Goal: Answer question/provide support: Share knowledge or assist other users

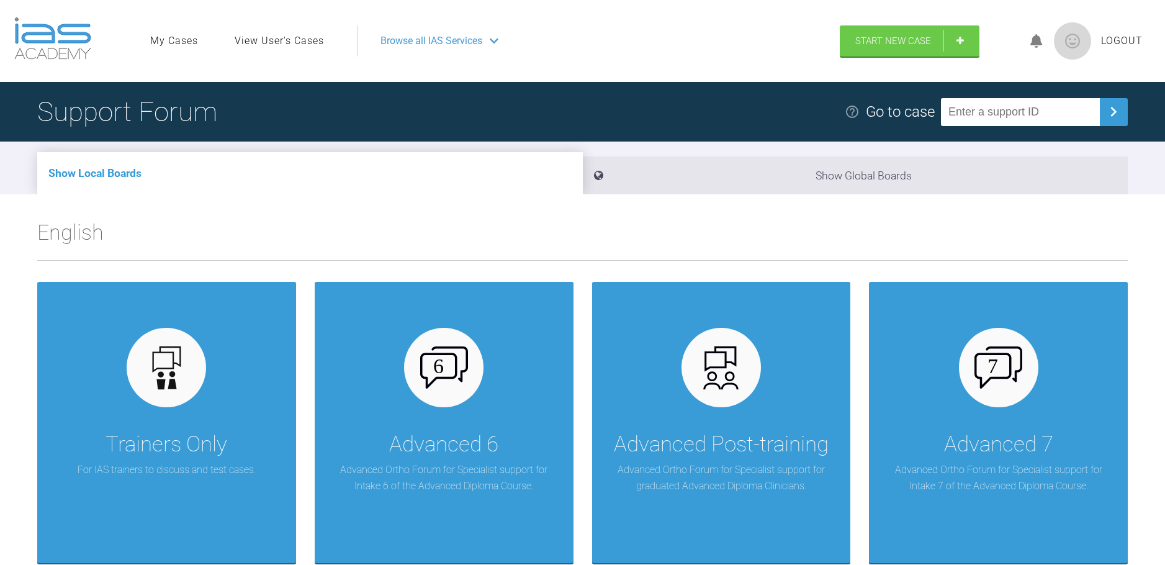
click at [972, 113] on input "text" at bounding box center [1020, 112] width 159 height 28
type input "AWWQLB13"
click at [307, 43] on link "View User's Cases" at bounding box center [279, 41] width 89 height 16
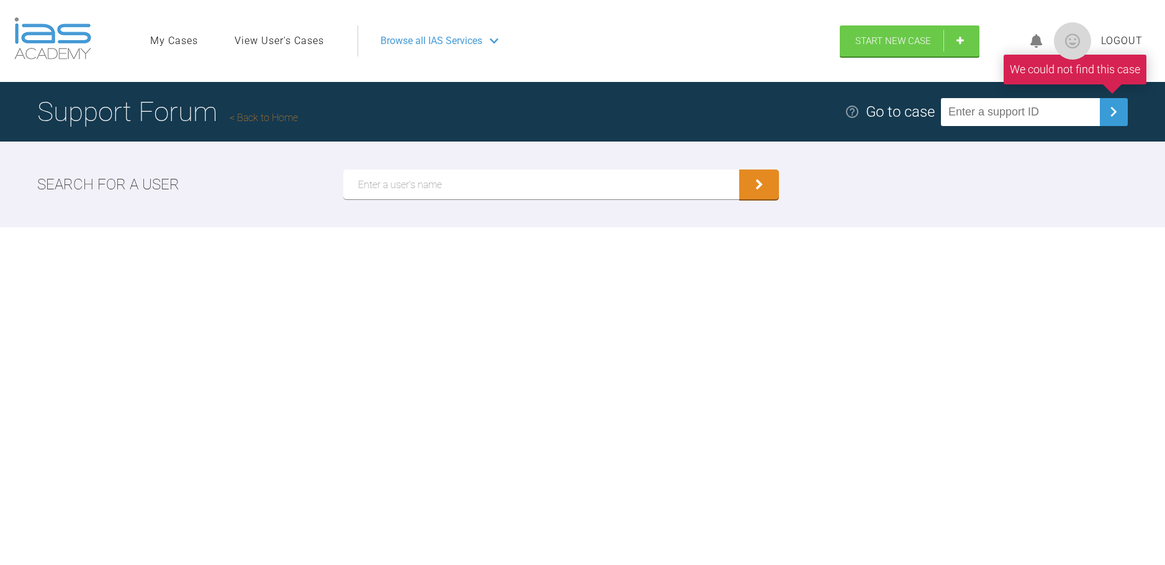
click at [387, 194] on input "text" at bounding box center [541, 184] width 397 height 30
type input "[PERSON_NAME]"
click at [739, 169] on button "submit" at bounding box center [759, 184] width 40 height 30
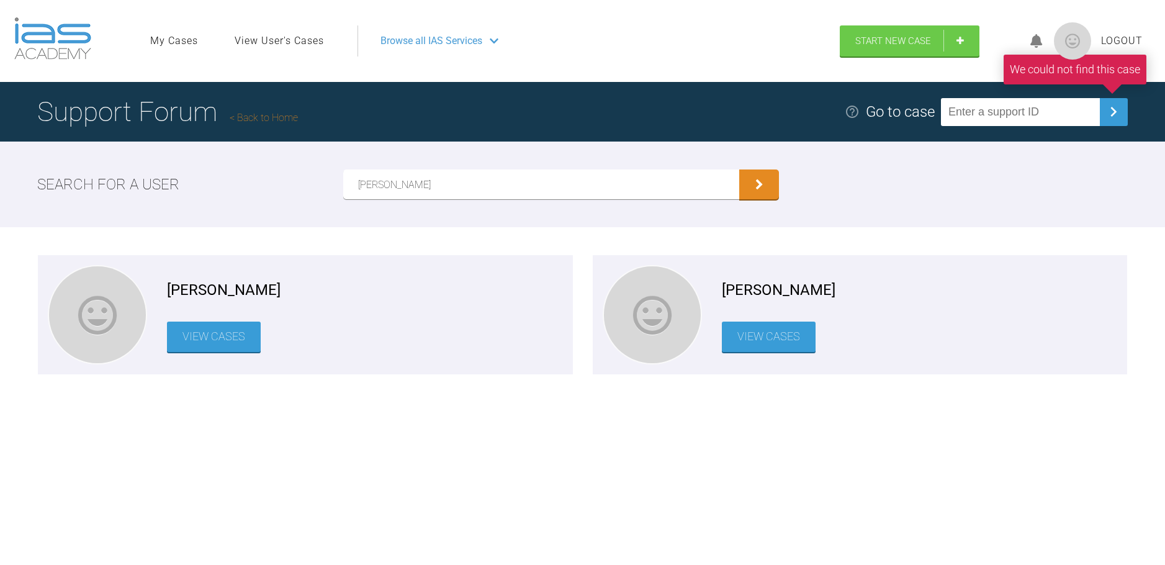
click at [204, 333] on link "View Cases" at bounding box center [214, 336] width 94 height 30
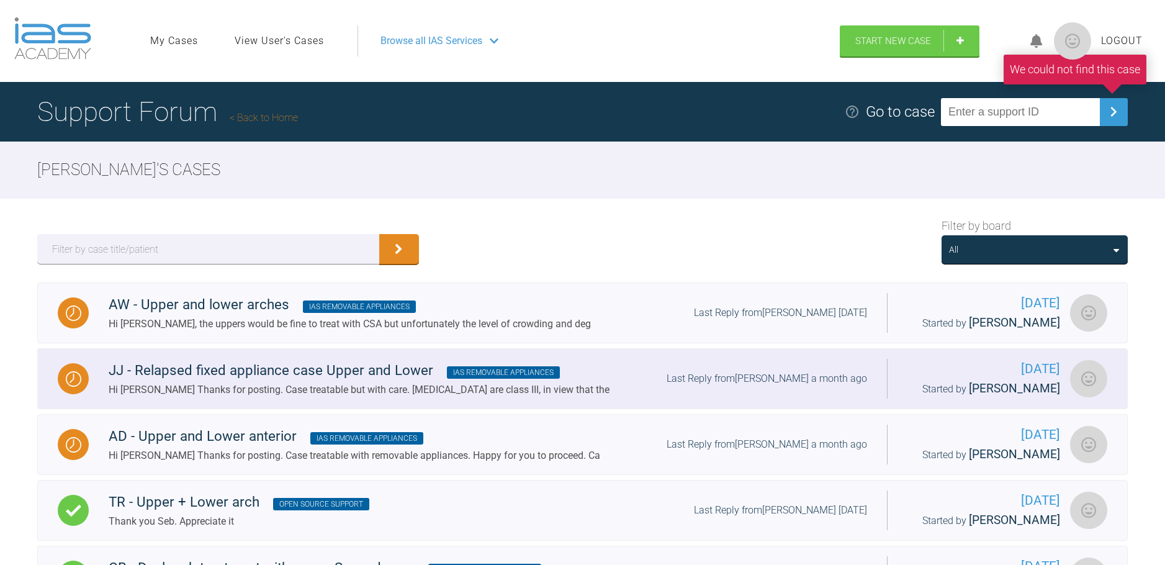
scroll to position [218, 0]
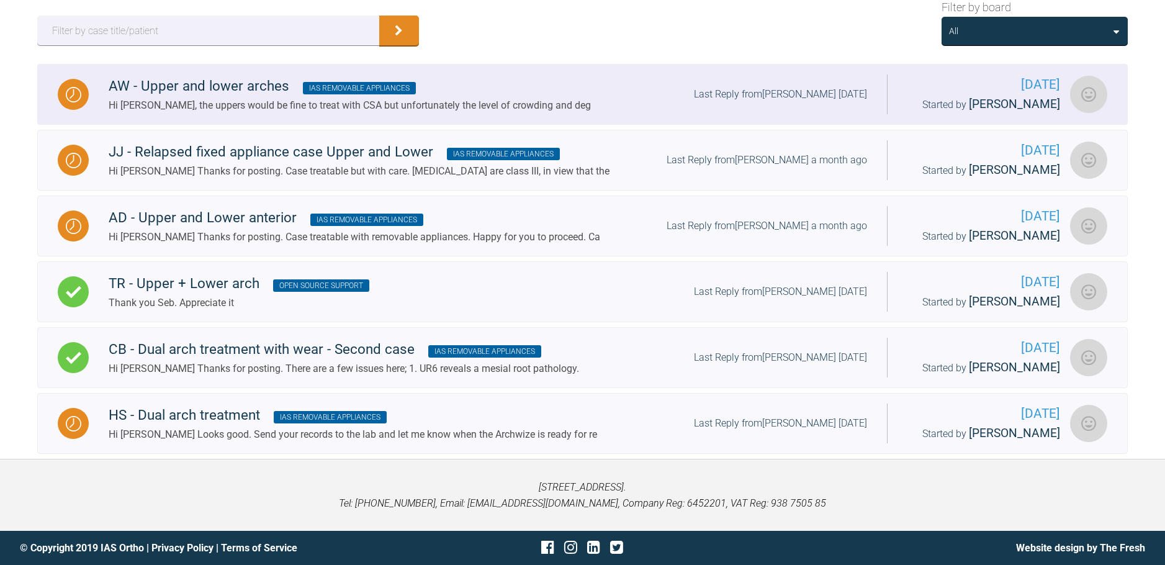
click at [175, 101] on div "Hi [PERSON_NAME], the uppers would be fine to treat with CSA but unfortunately …" at bounding box center [350, 105] width 482 height 16
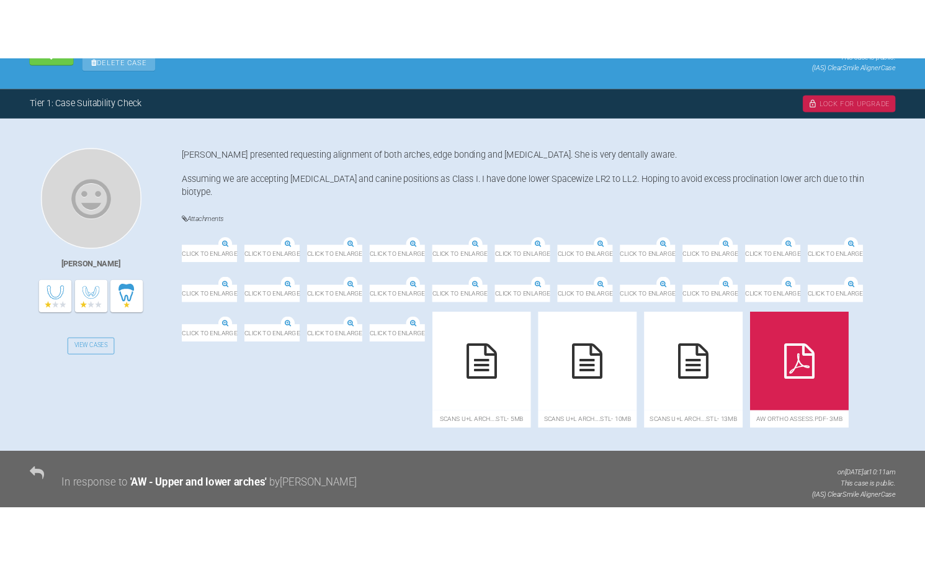
scroll to position [570, 0]
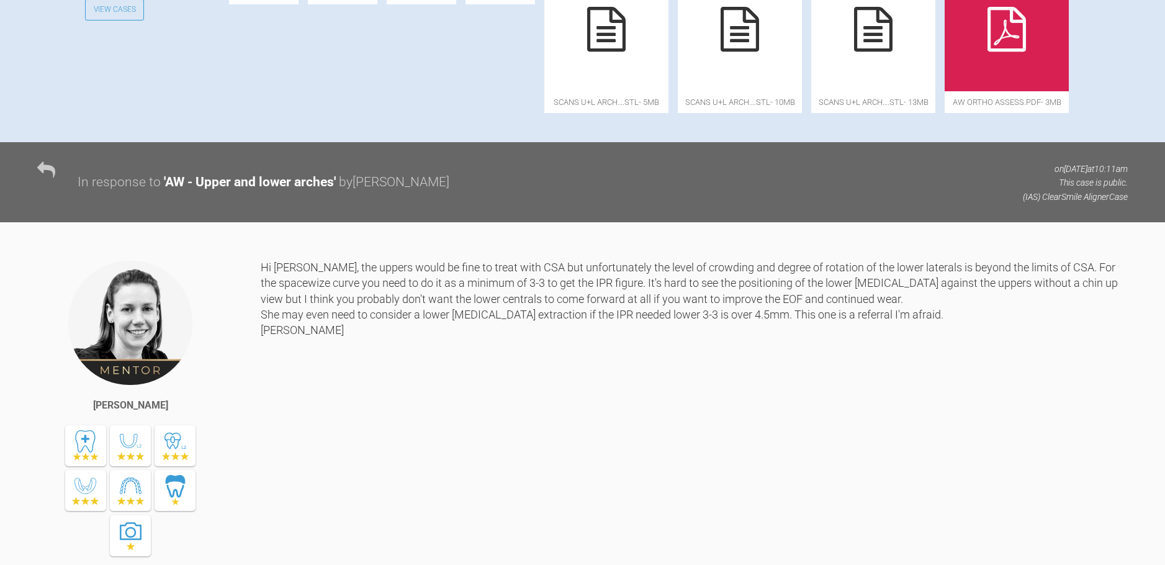
click at [944, 91] on div at bounding box center [1006, 29] width 124 height 124
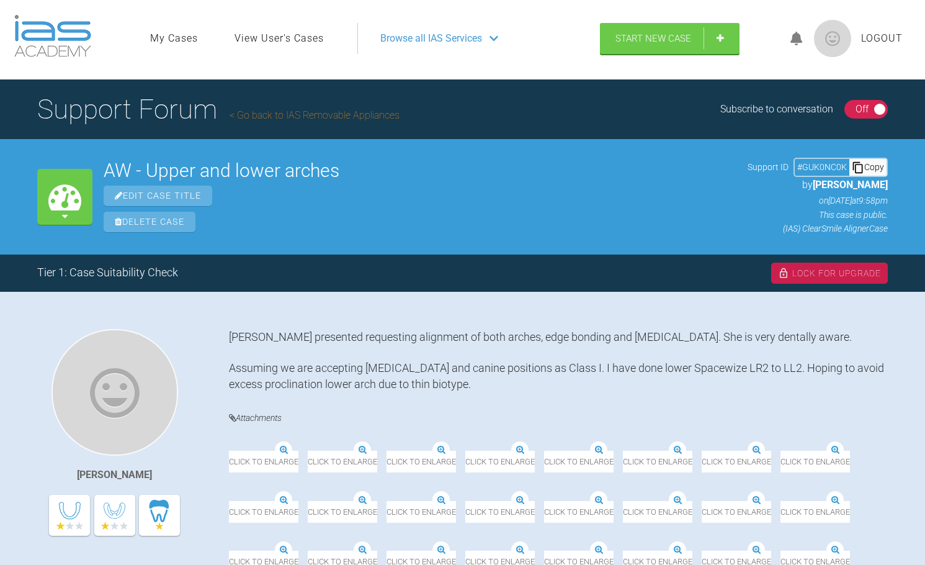
scroll to position [0, 0]
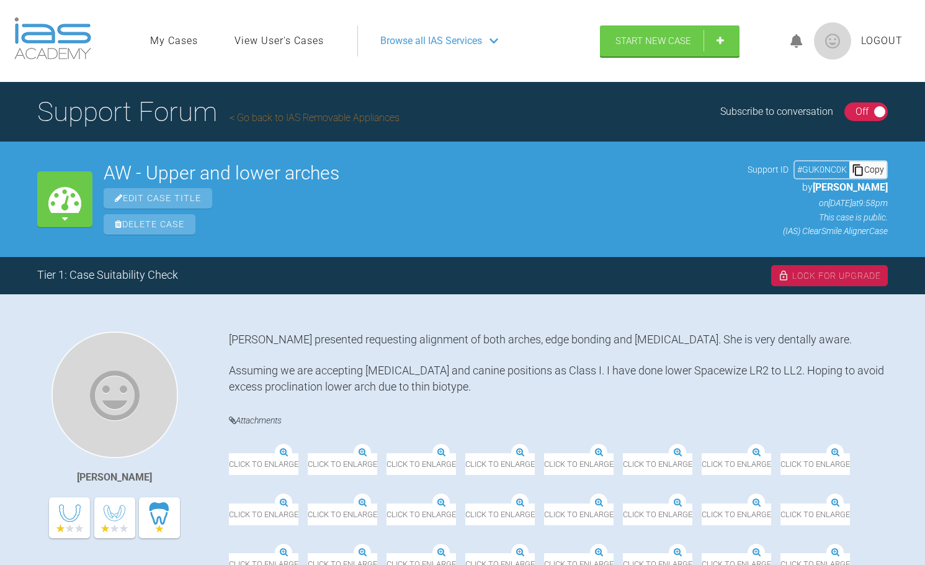
scroll to position [218, 0]
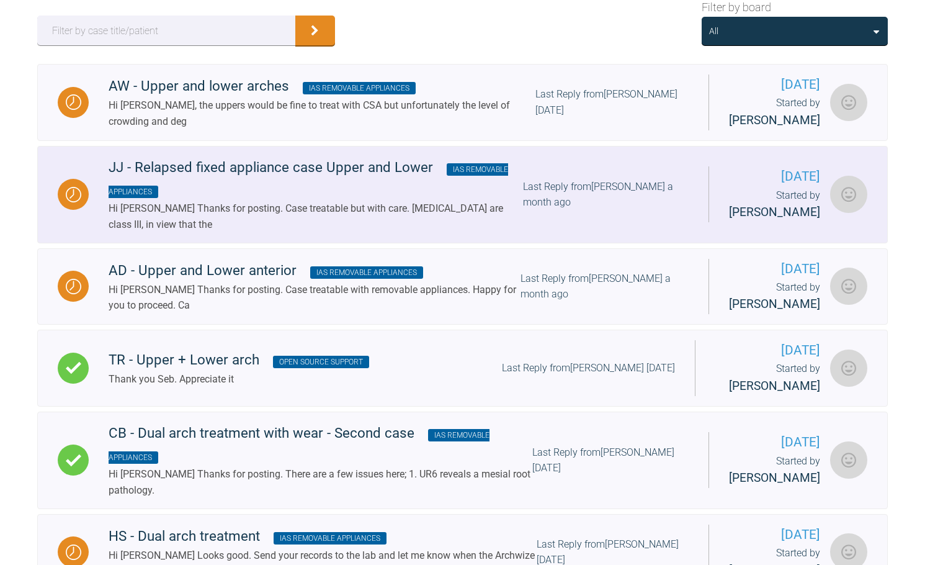
click at [145, 177] on div "JJ - Relapsed fixed appliance case Upper and Lower IAS Removable Appliances" at bounding box center [316, 178] width 415 height 45
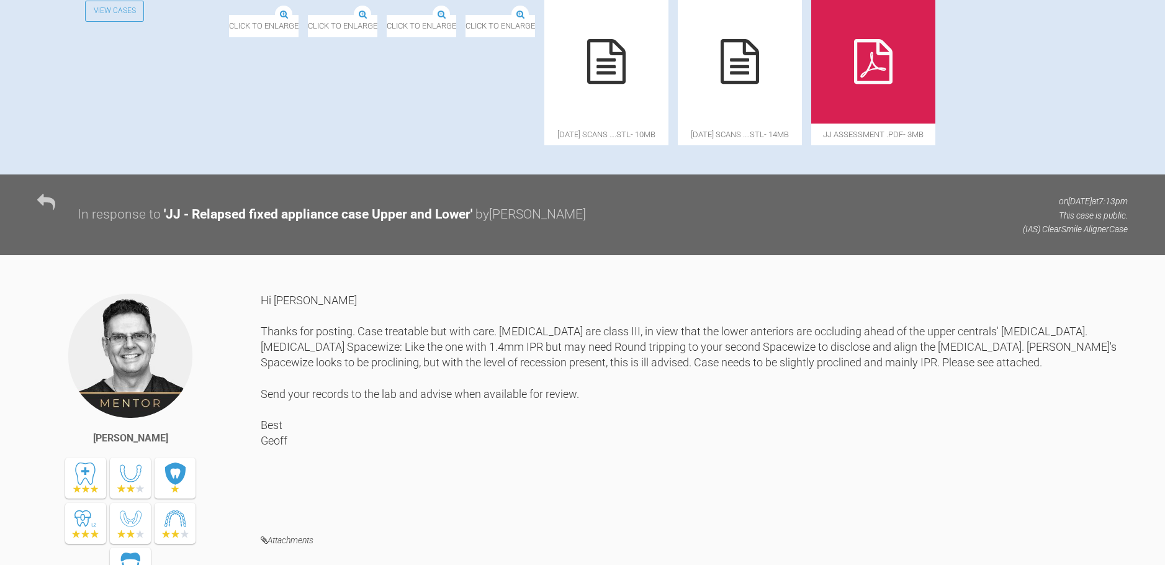
scroll to position [921, 0]
